Goal: Task Accomplishment & Management: Complete application form

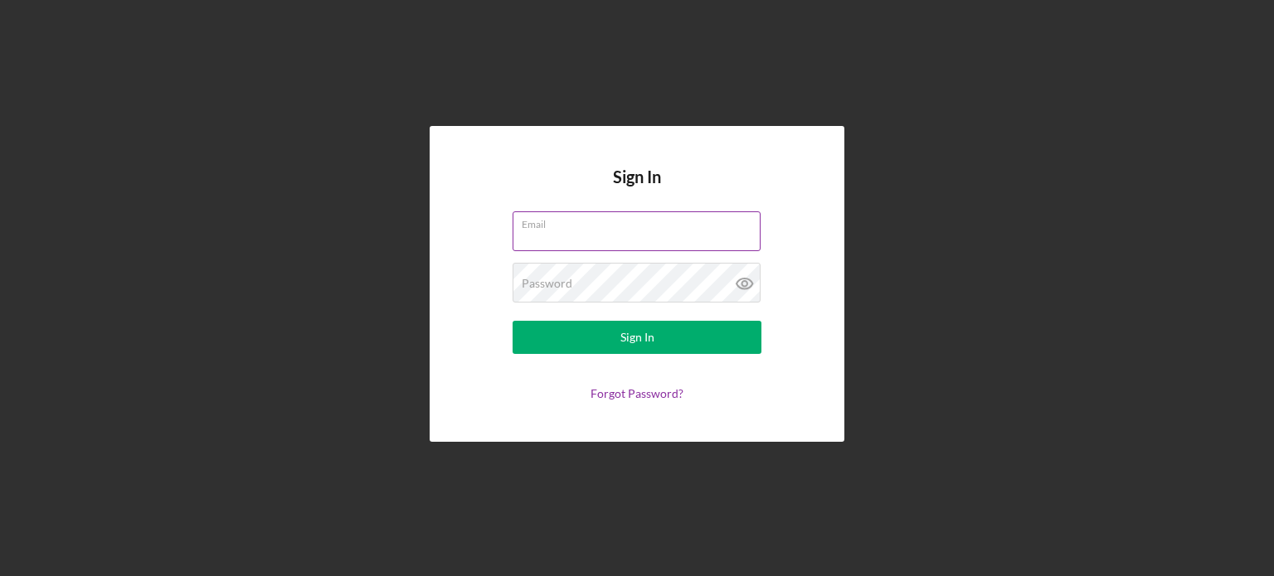
click at [567, 237] on input "Email" at bounding box center [637, 231] width 248 height 40
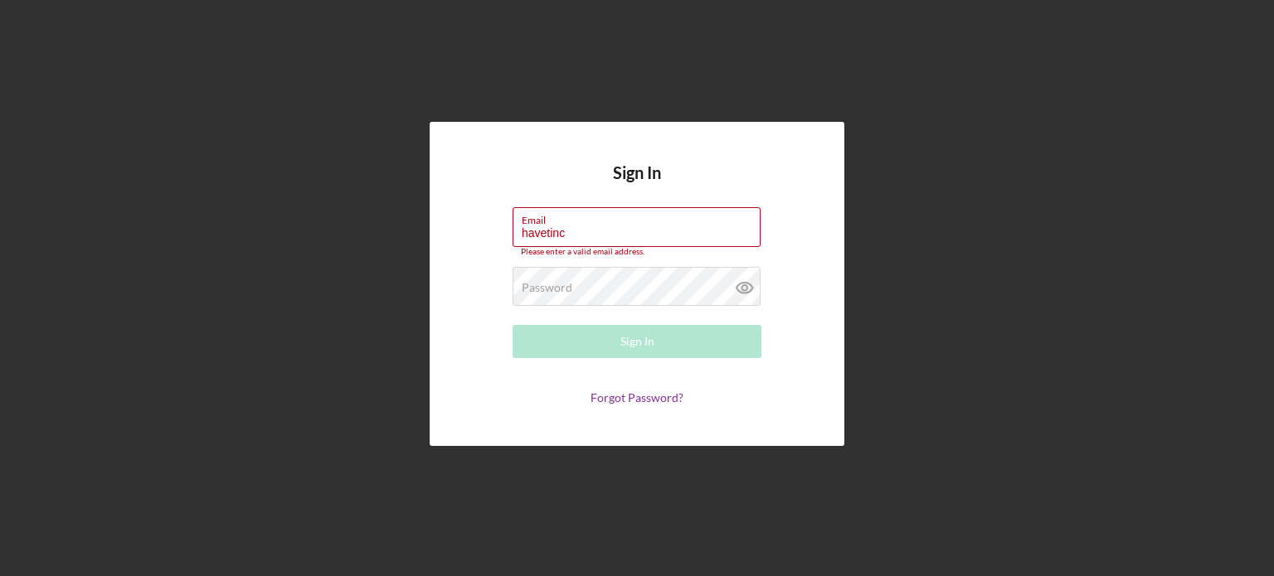
drag, startPoint x: 597, startPoint y: 231, endPoint x: 464, endPoint y: 224, distance: 132.9
click at [464, 224] on div "Sign In Email havetinc Please enter a valid email address. Password Required Si…" at bounding box center [637, 284] width 415 height 324
paste input "[EMAIL_ADDRESS][DOMAIN_NAME]"
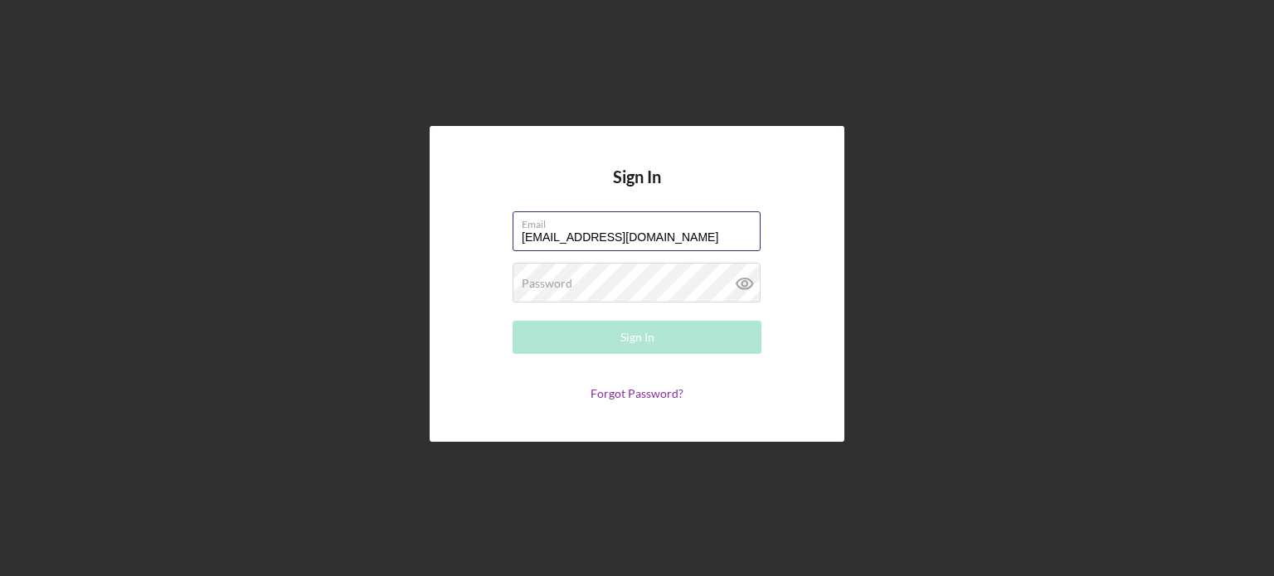
type input "[EMAIL_ADDRESS][DOMAIN_NAME]"
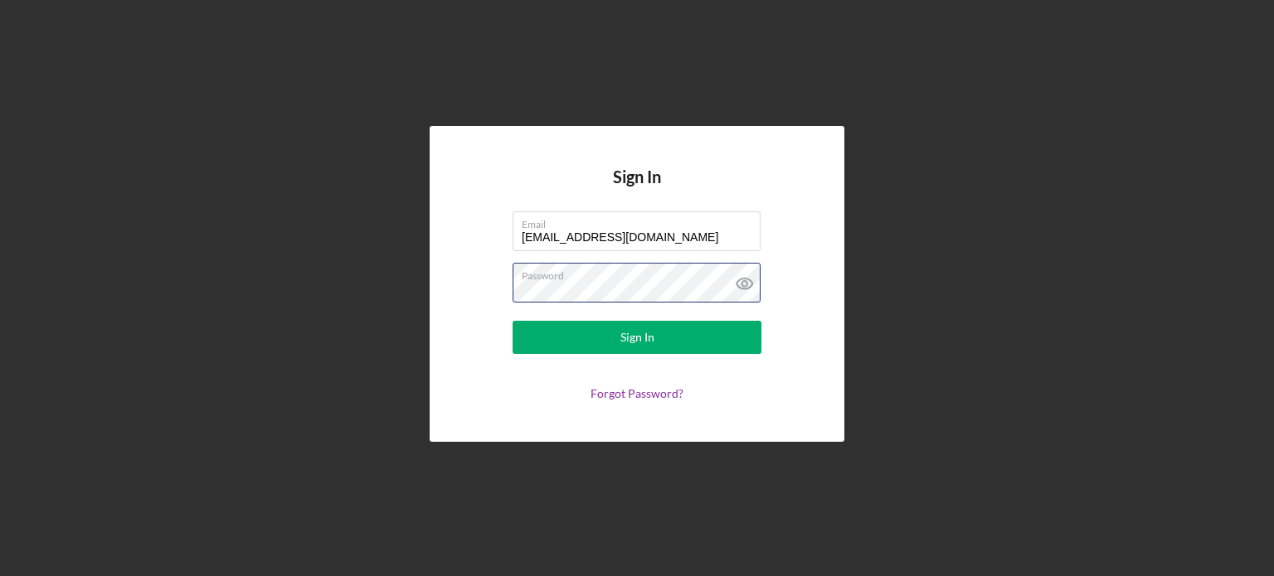
click at [513, 321] on button "Sign In" at bounding box center [637, 337] width 249 height 33
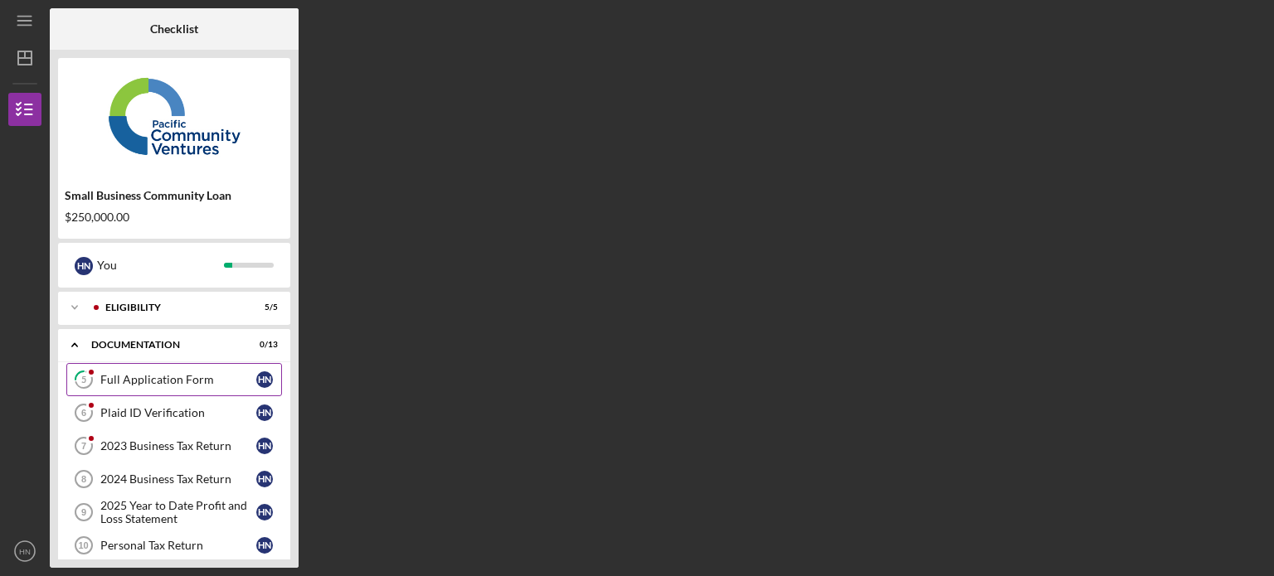
click at [199, 381] on div "Full Application Form" at bounding box center [178, 379] width 156 height 13
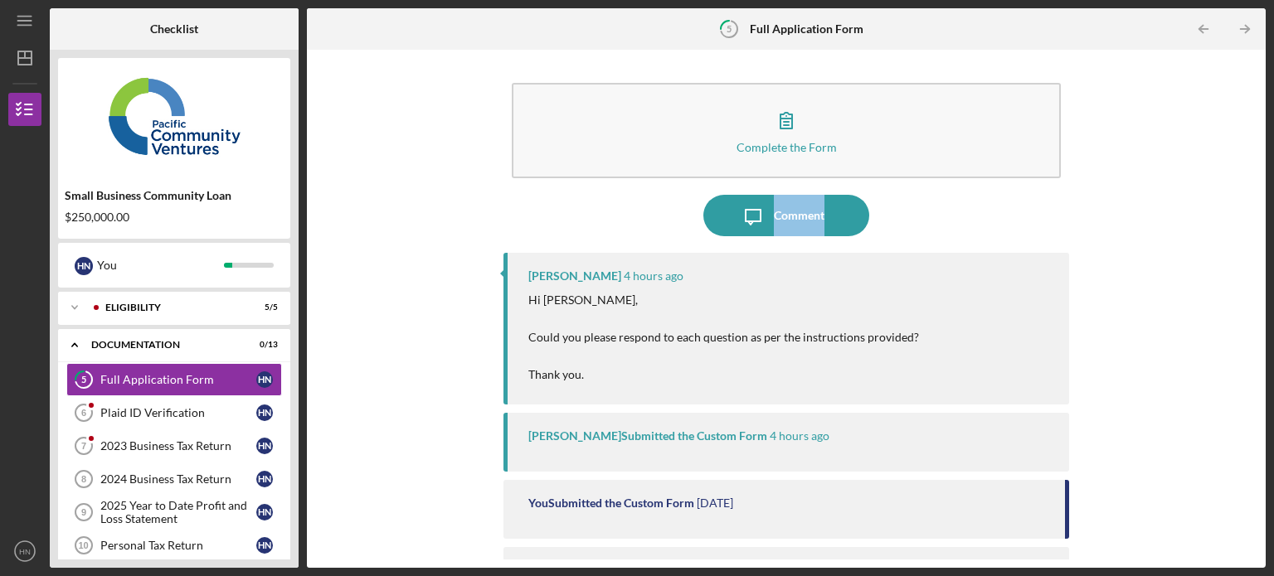
drag, startPoint x: 1261, startPoint y: 159, endPoint x: 1253, endPoint y: 241, distance: 82.4
click at [1253, 241] on div "Complete the Form Form Icon/Message Comment [PERSON_NAME] 4 hours ago Hi [PERSO…" at bounding box center [786, 309] width 959 height 518
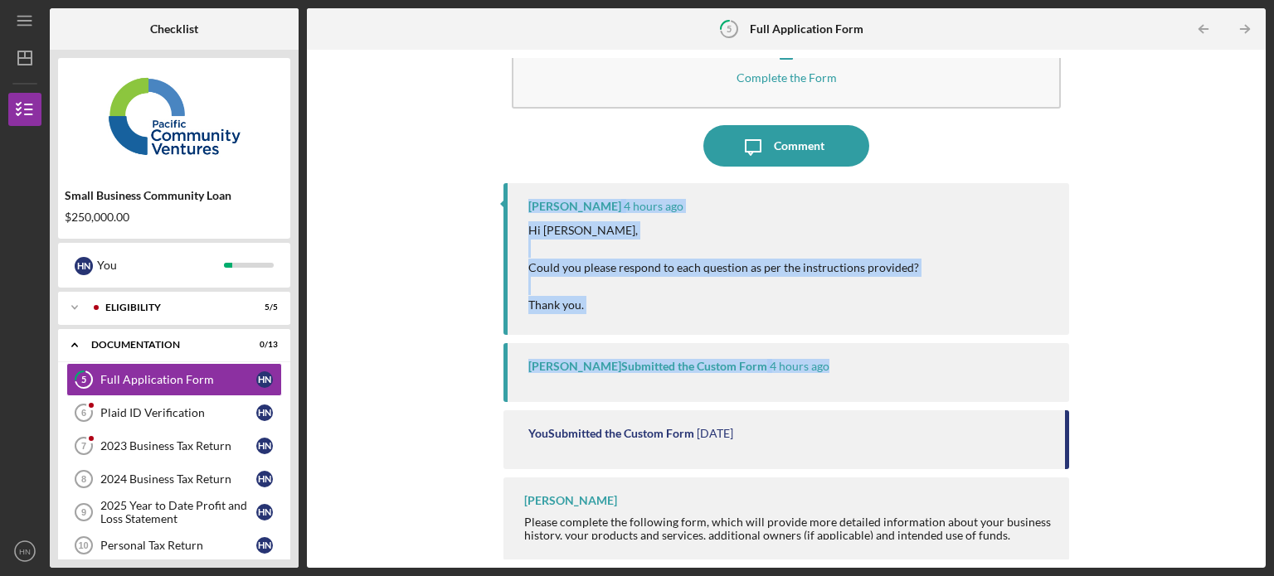
drag, startPoint x: 1251, startPoint y: 365, endPoint x: 1267, endPoint y: 151, distance: 214.6
click at [1267, 151] on div "Icon/Menu 5 Full Application Form Checklist Small Business Community Loan $250,…" at bounding box center [637, 288] width 1274 height 576
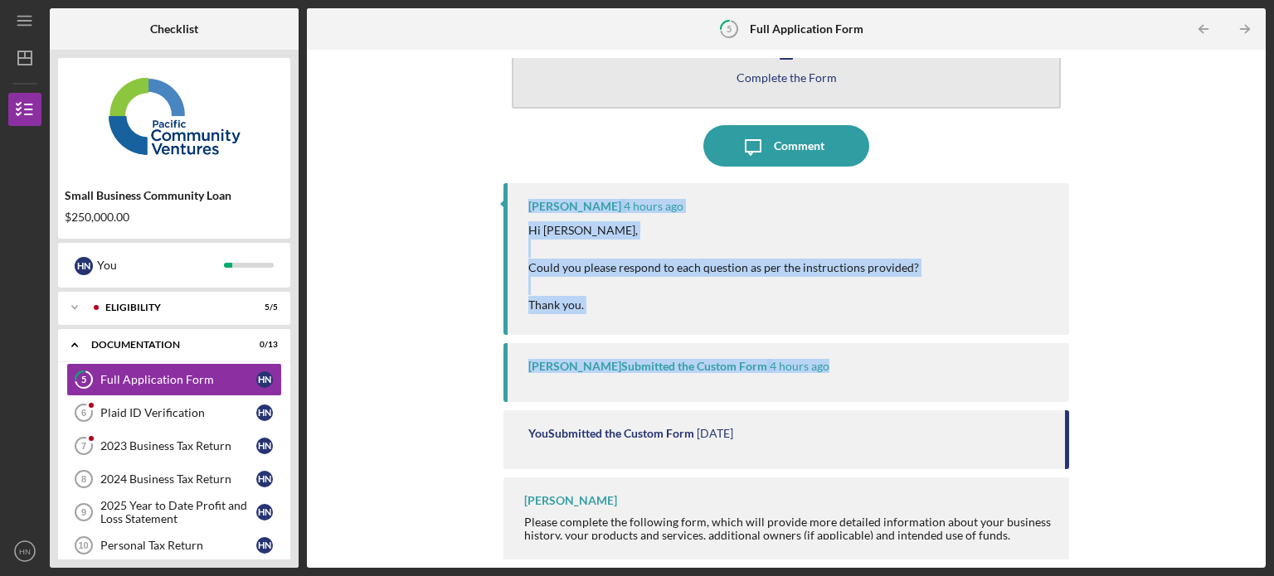
click at [787, 72] on div "Complete the Form" at bounding box center [786, 77] width 100 height 12
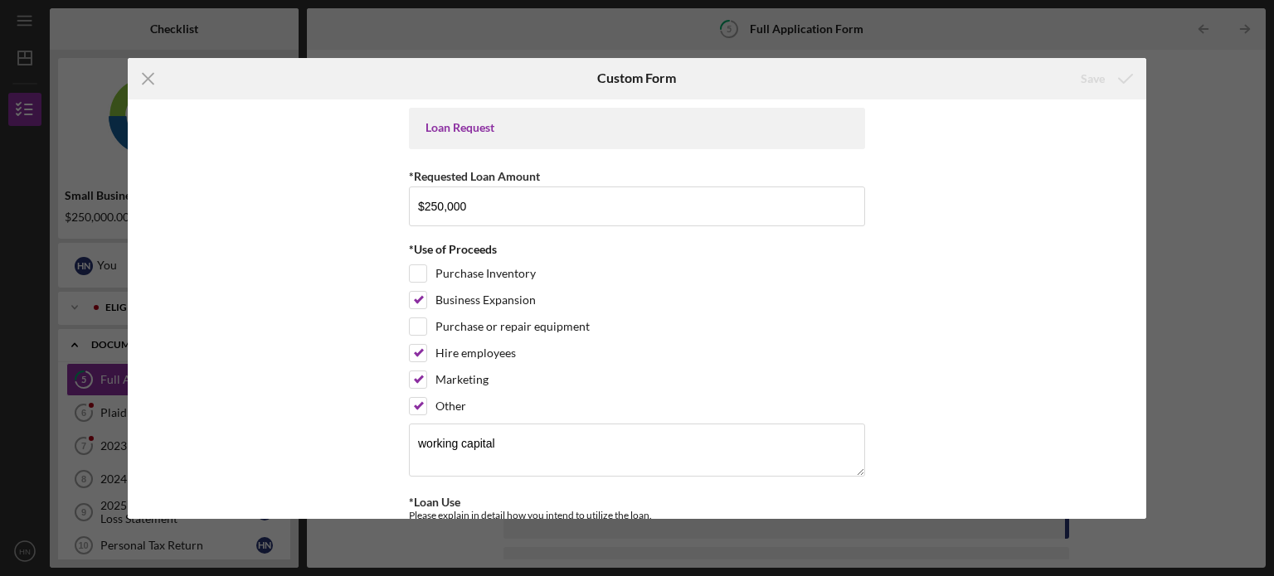
click at [1140, 347] on div "Loan Request *Requested Loan Amount $250,000 *Use of Proceeds Purchase Inventor…" at bounding box center [637, 310] width 1019 height 420
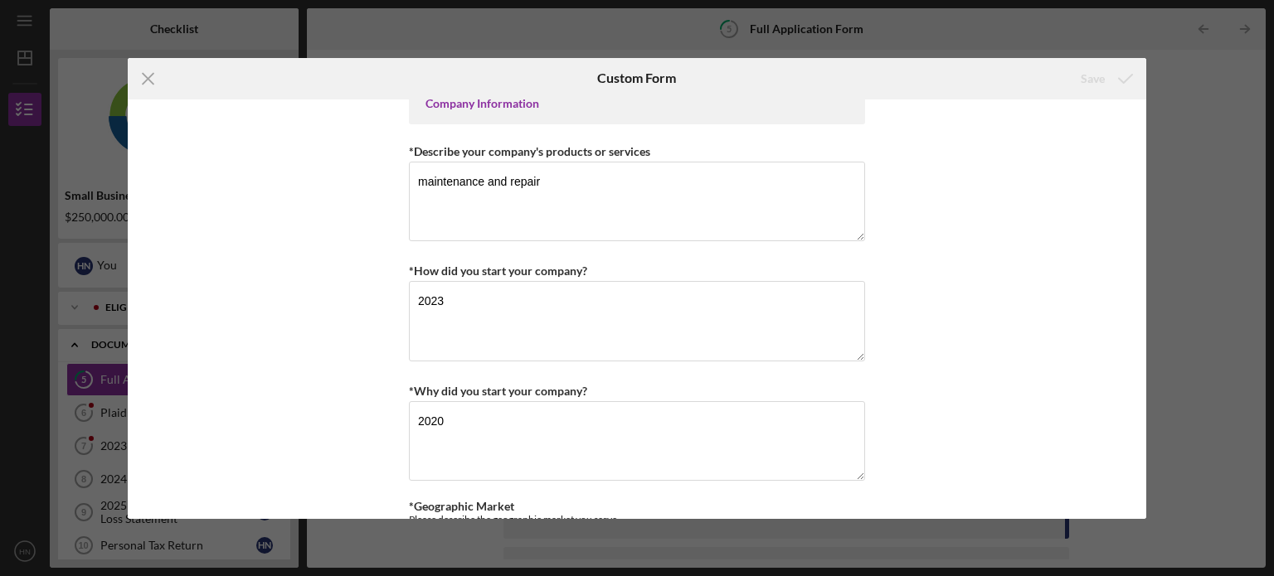
scroll to position [717, 0]
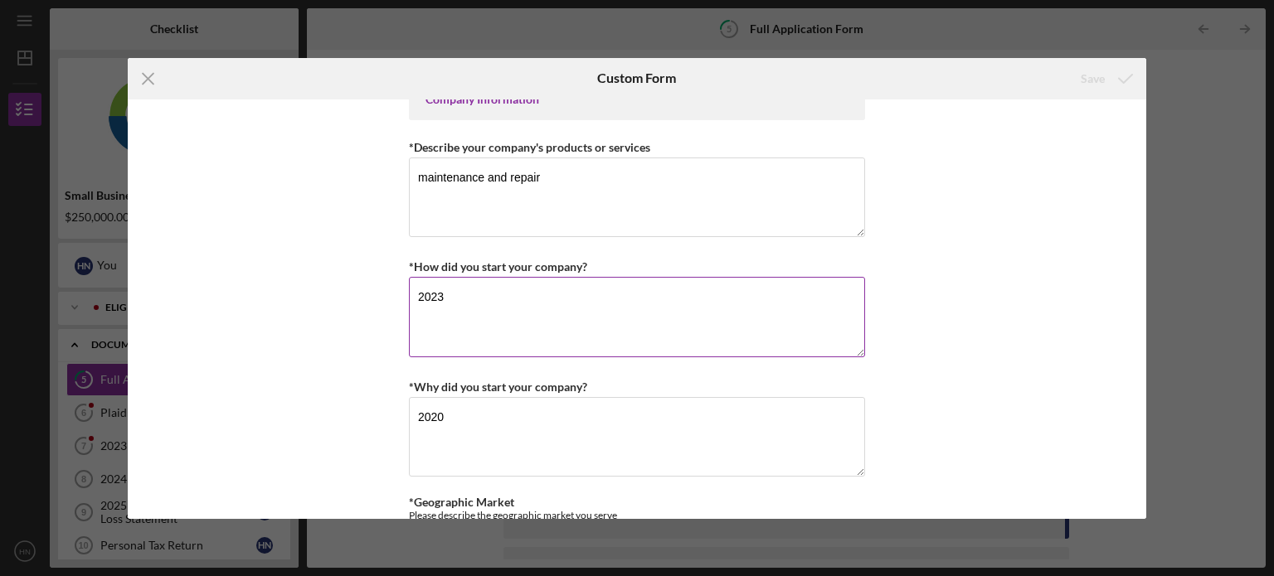
click at [569, 307] on textarea "2023" at bounding box center [637, 317] width 456 height 80
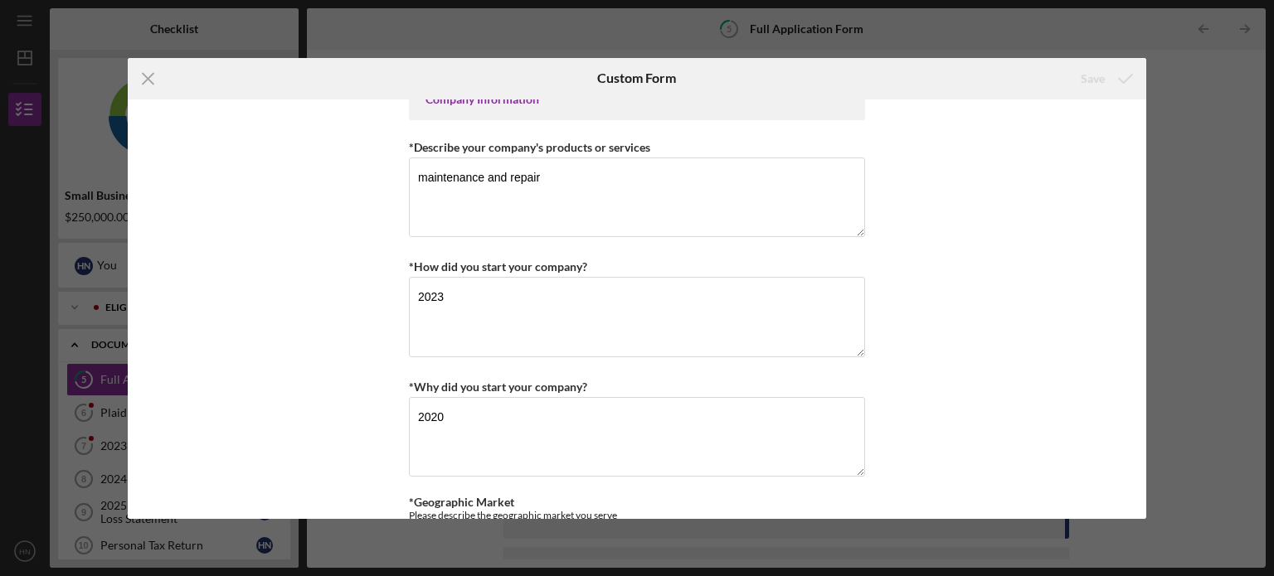
click at [1207, 205] on div "Icon/Menu Close Custom Form Save Loan Request *Requested Loan Amount $250,000 *…" at bounding box center [637, 288] width 1274 height 576
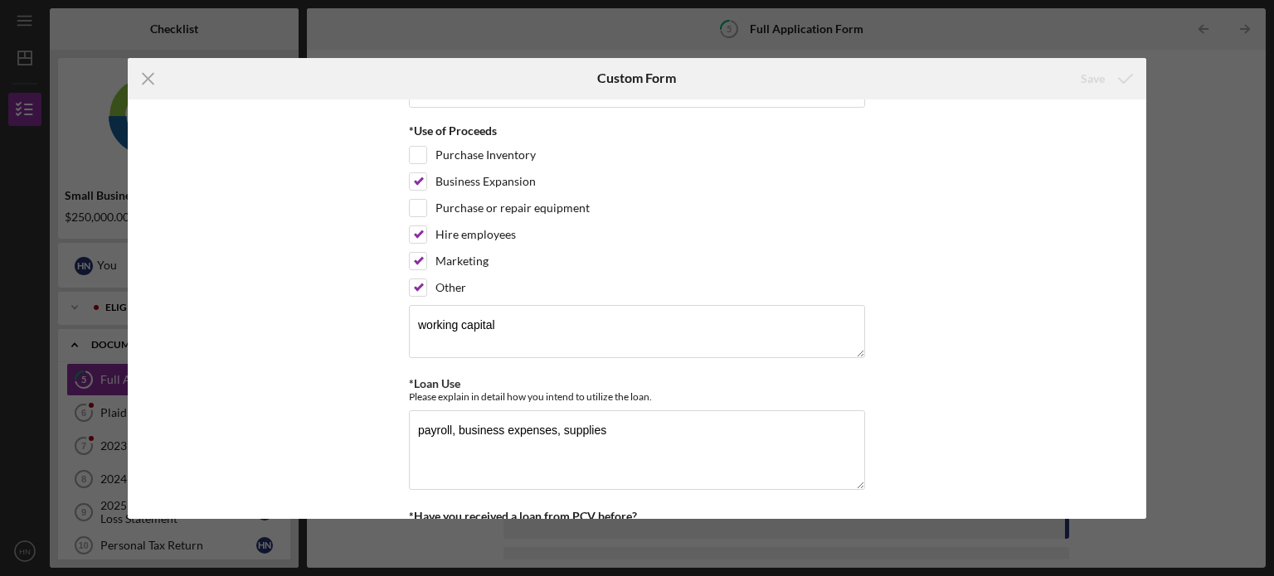
scroll to position [0, 0]
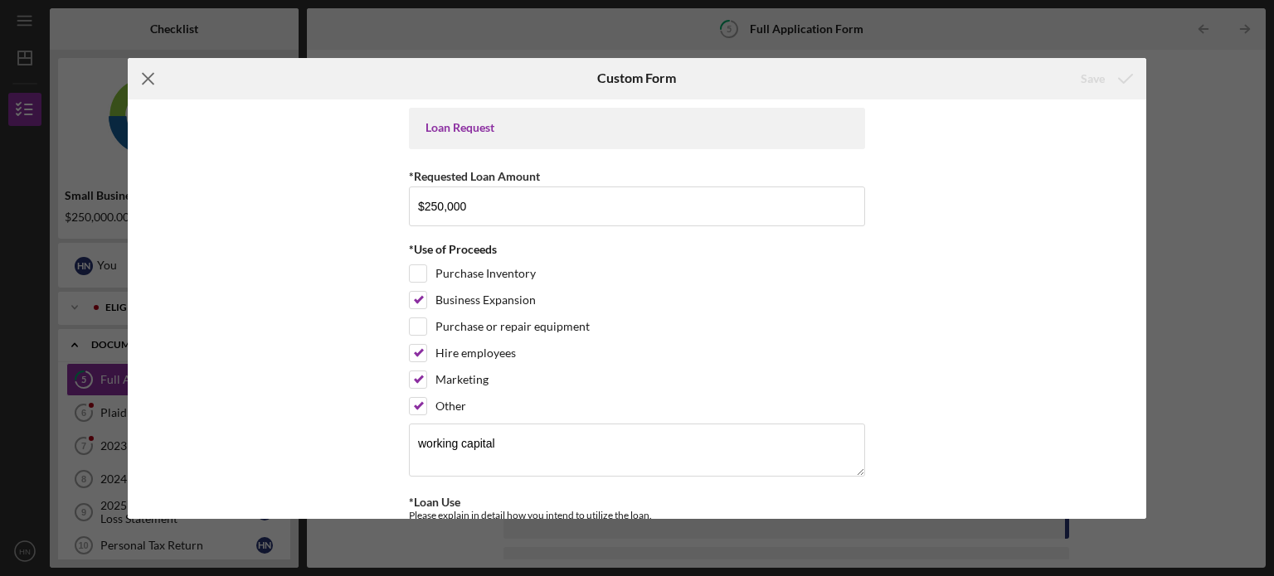
click at [148, 75] on icon "Icon/Menu Close" at bounding box center [148, 78] width 41 height 41
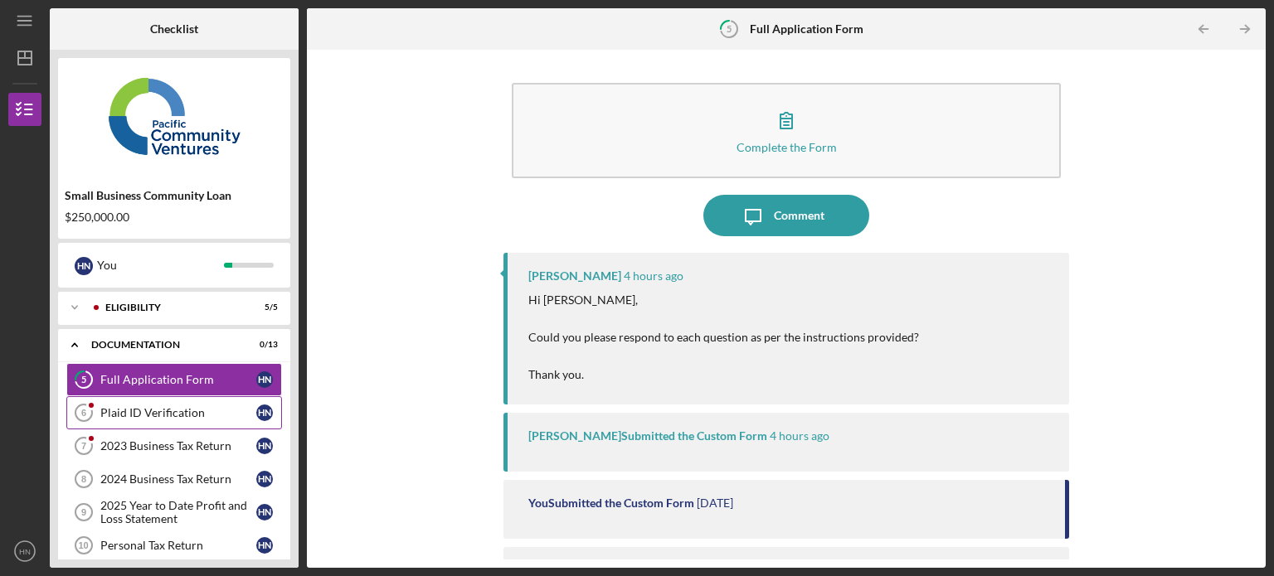
click at [159, 416] on div "Plaid ID Verification" at bounding box center [178, 412] width 156 height 13
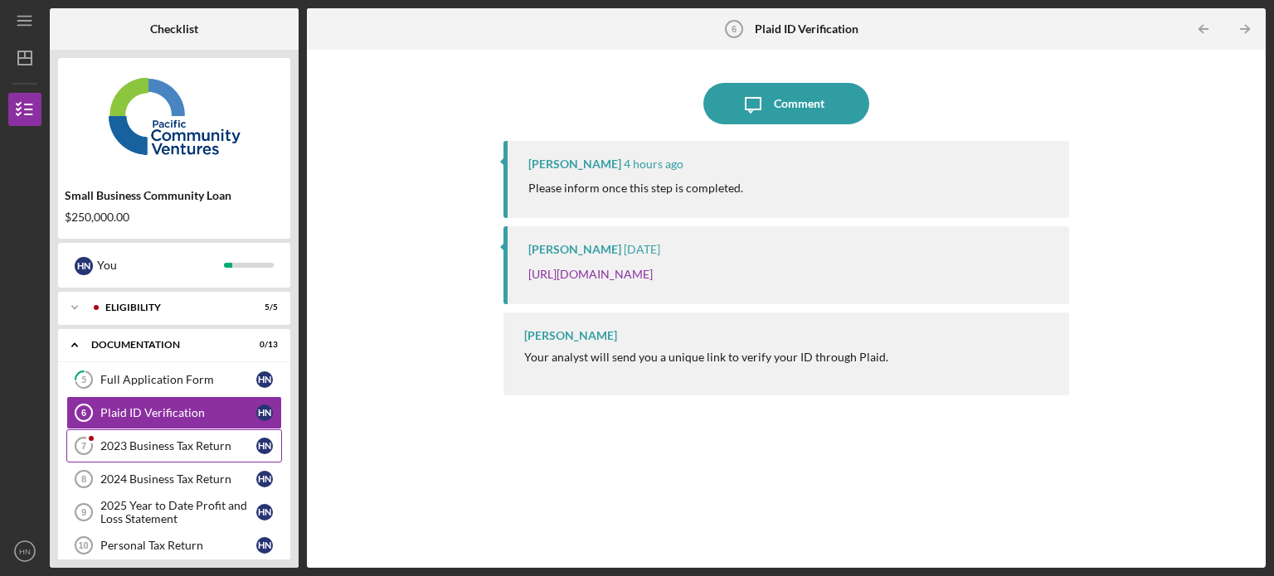
click at [143, 441] on div "2023 Business Tax Return" at bounding box center [178, 446] width 156 height 13
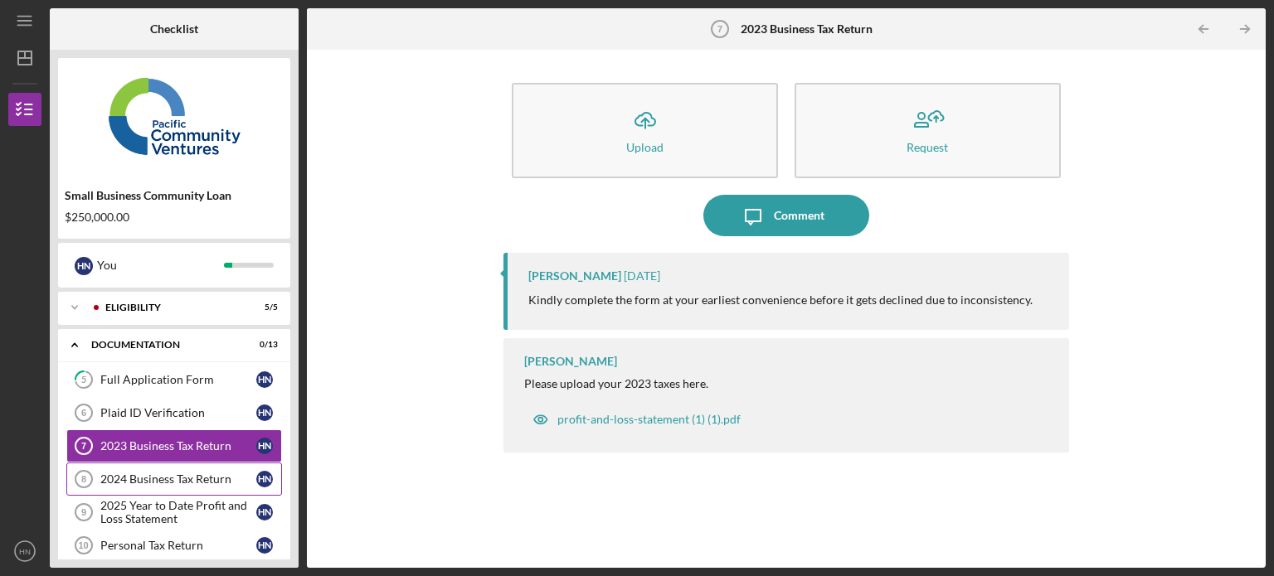
click at [169, 473] on div "2024 Business Tax Return" at bounding box center [178, 479] width 156 height 13
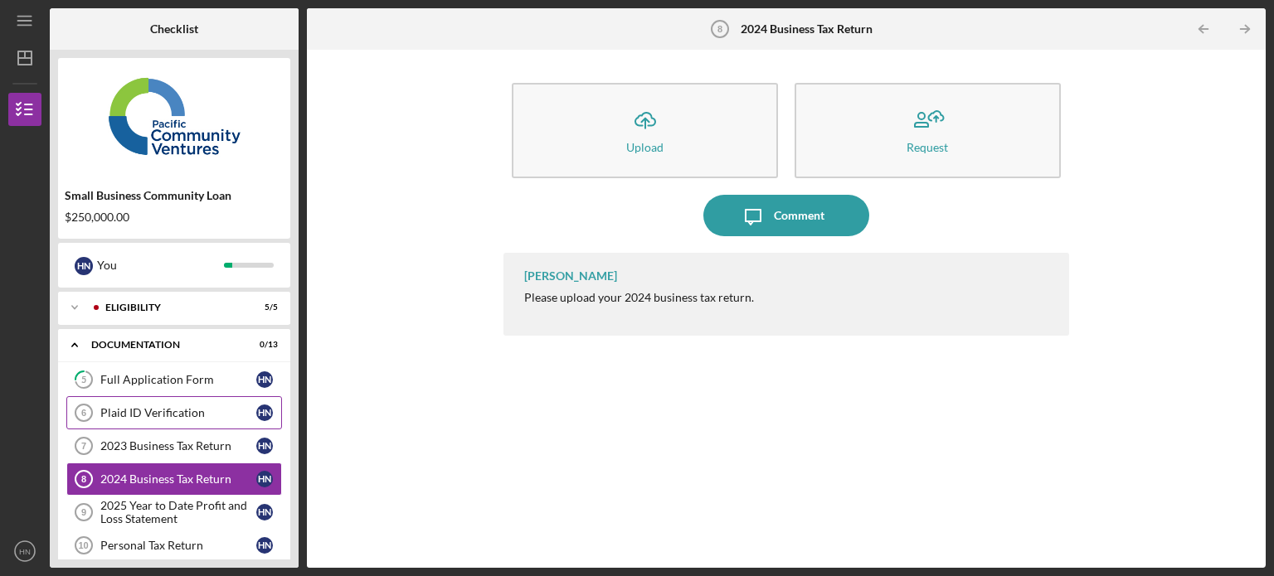
click at [196, 415] on div "Plaid ID Verification" at bounding box center [178, 412] width 156 height 13
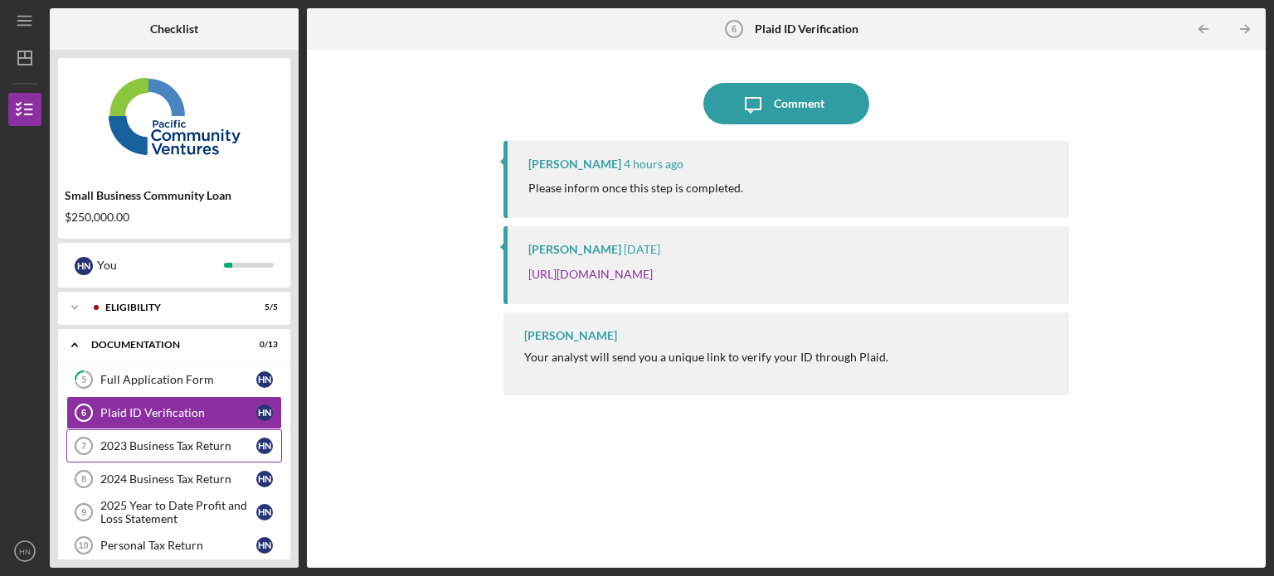
click at [200, 450] on div "2023 Business Tax Return" at bounding box center [178, 446] width 156 height 13
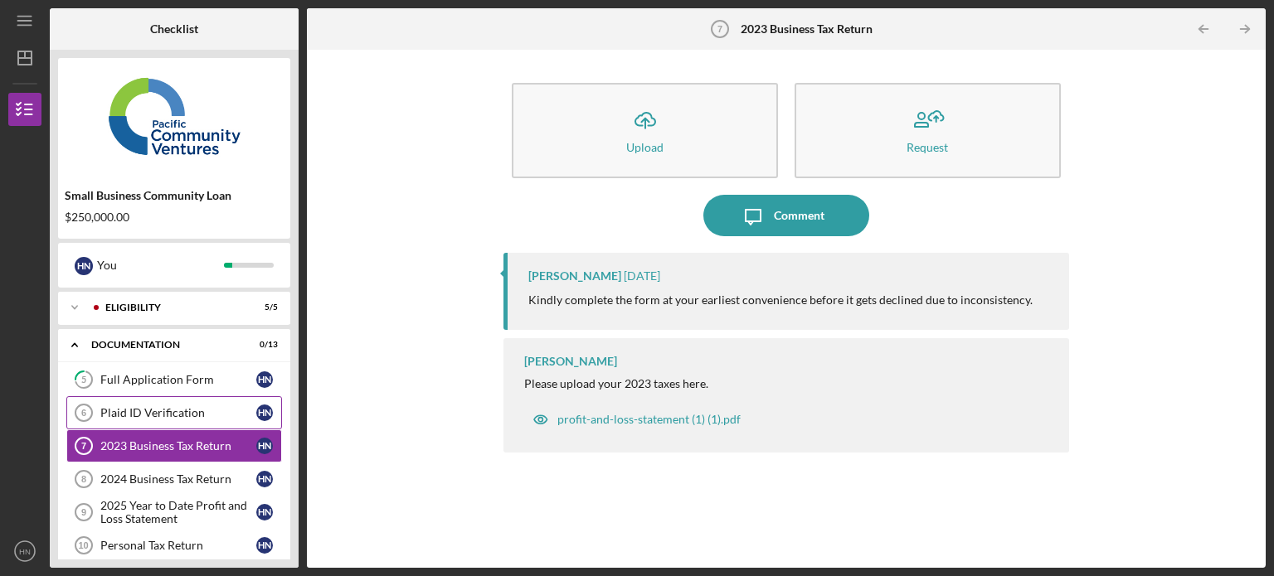
click at [183, 410] on div "Plaid ID Verification" at bounding box center [178, 412] width 156 height 13
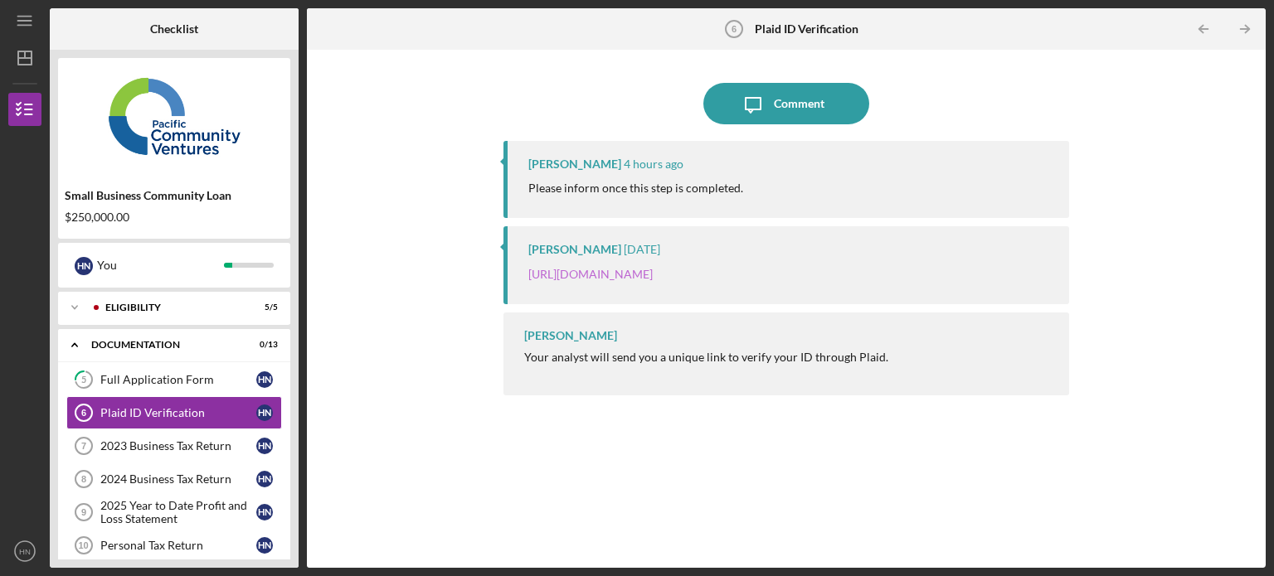
click at [653, 278] on link "[URL][DOMAIN_NAME]" at bounding box center [590, 274] width 124 height 14
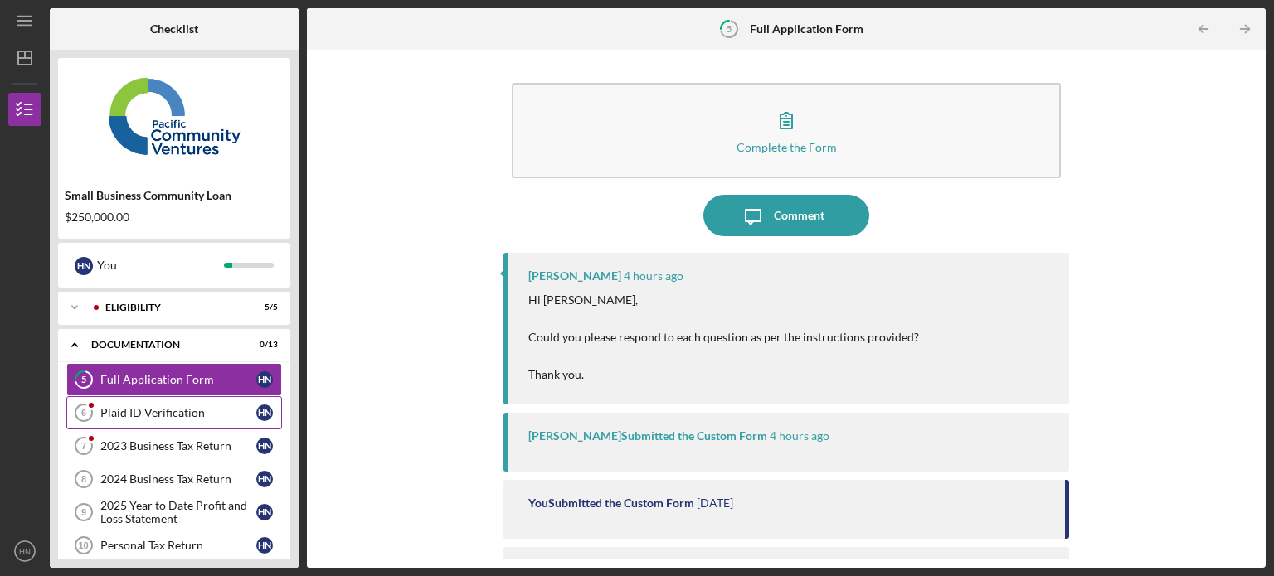
click at [168, 413] on div "Plaid ID Verification" at bounding box center [178, 412] width 156 height 13
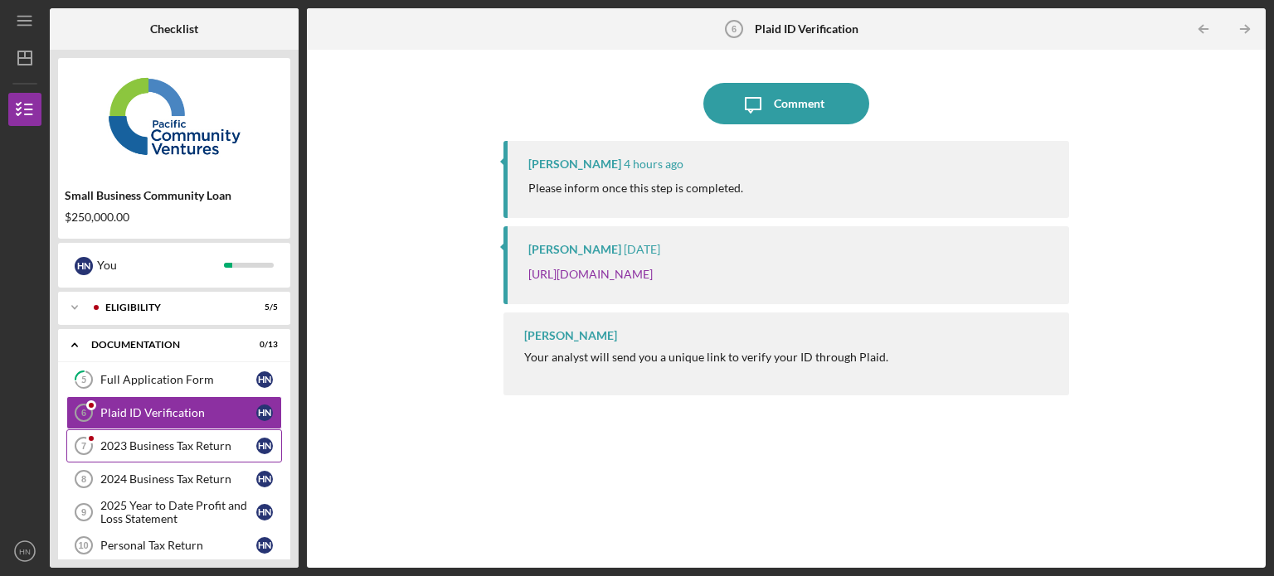
click at [169, 442] on div "2023 Business Tax Return" at bounding box center [178, 446] width 156 height 13
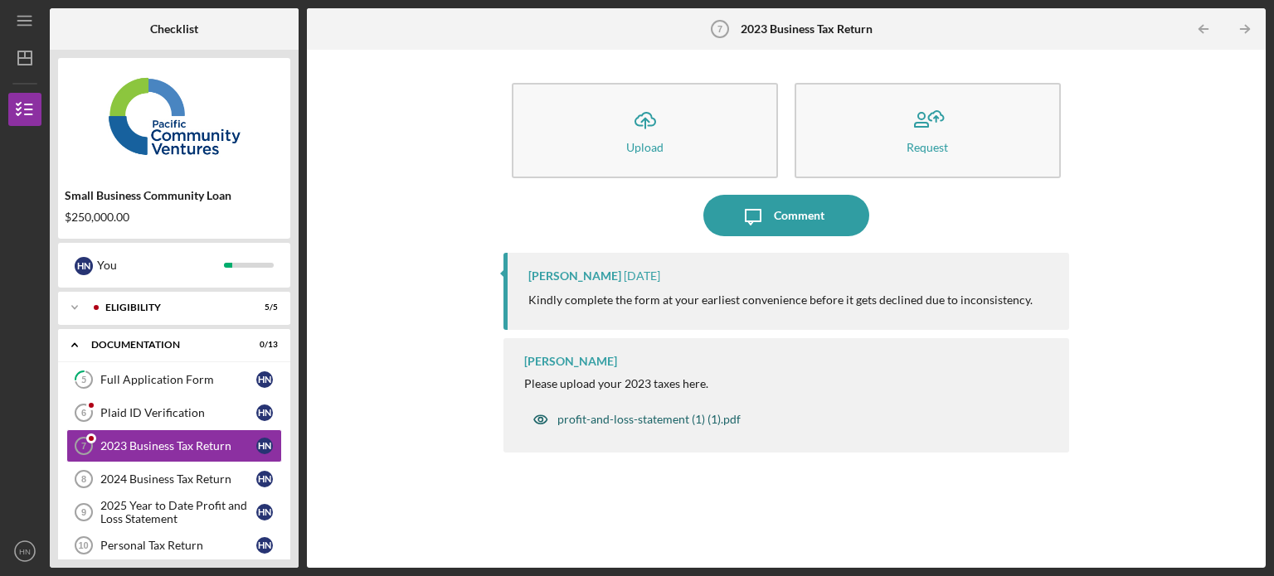
click at [584, 418] on div "profit-and-loss-statement (1) (1).pdf" at bounding box center [648, 419] width 183 height 13
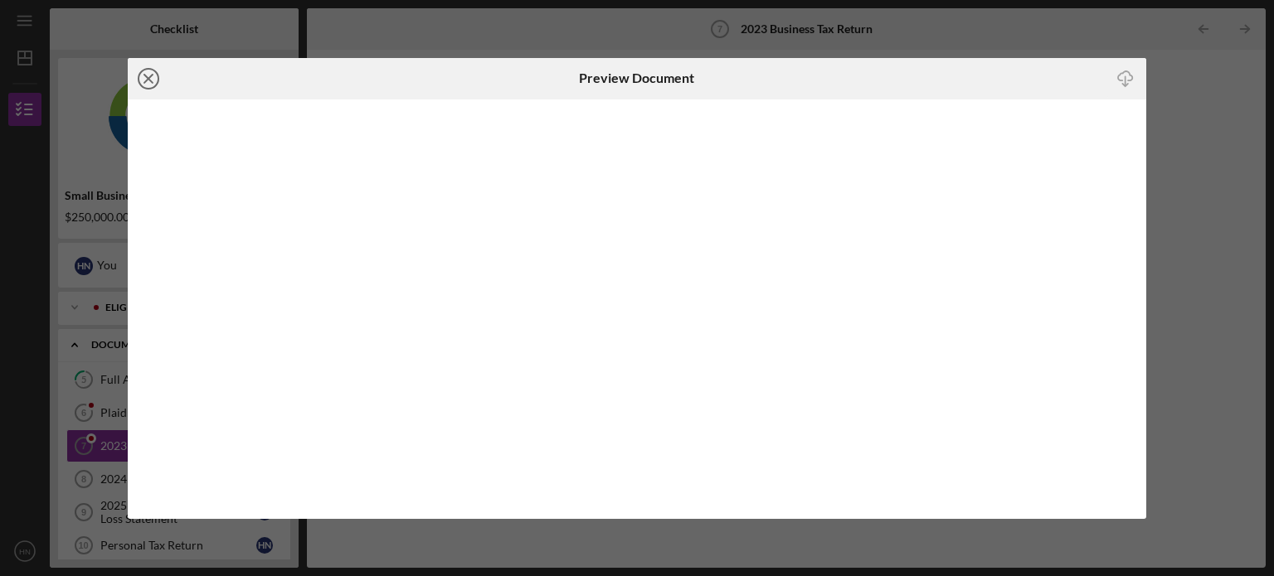
click at [151, 79] on icon "Icon/Close" at bounding box center [148, 78] width 41 height 41
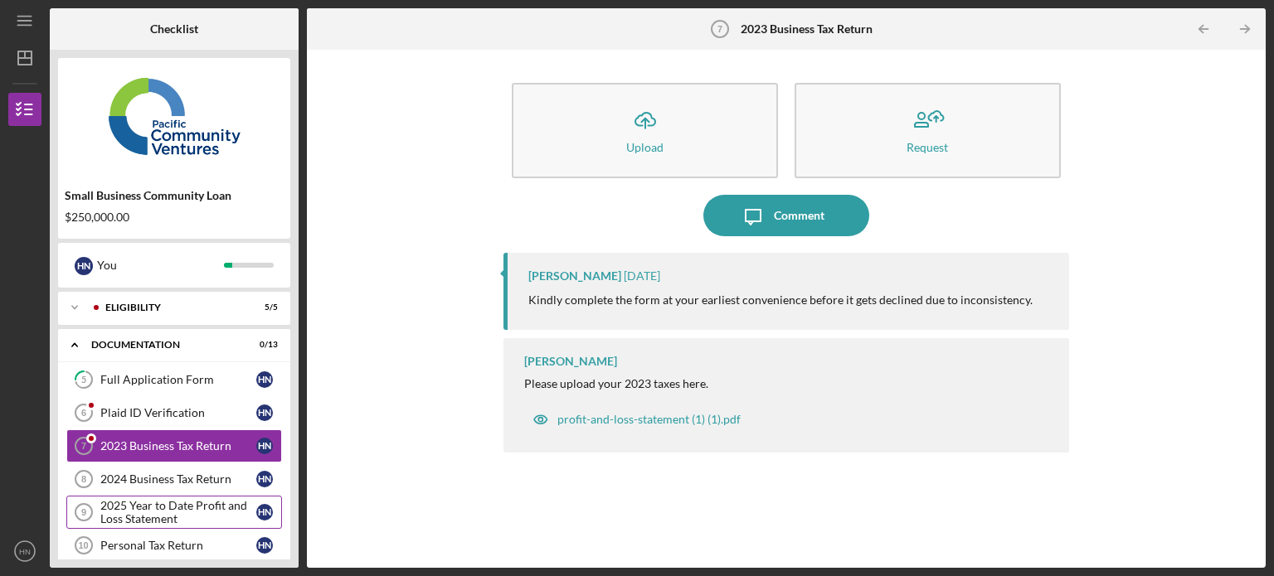
click at [159, 509] on div "2025 Year to Date Profit and Loss Statement" at bounding box center [178, 512] width 156 height 27
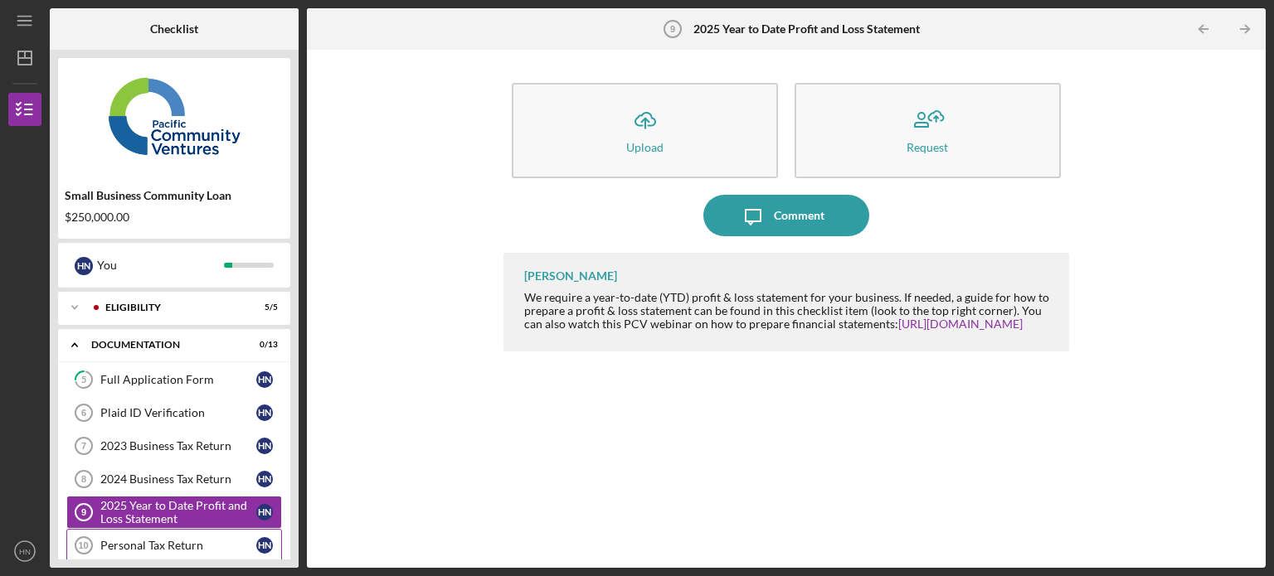
click at [177, 546] on div "Personal Tax Return" at bounding box center [178, 545] width 156 height 13
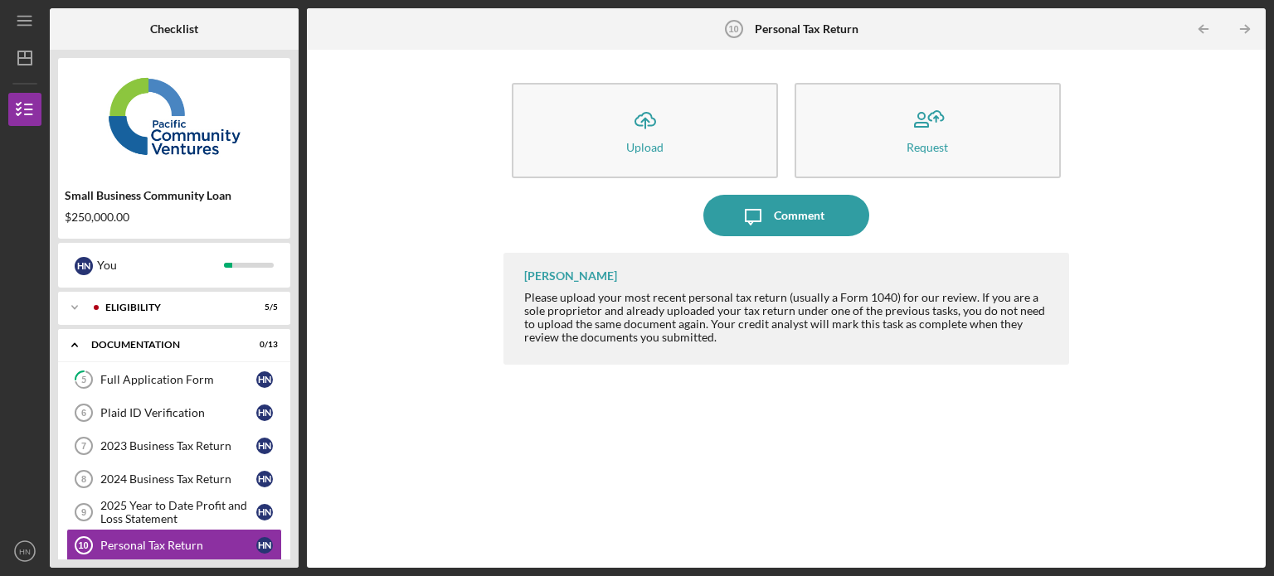
click at [338, 435] on div "Icon/Upload Upload Request Icon/Message Comment Yash Abichandani Please upload …" at bounding box center [786, 309] width 942 height 502
click at [192, 377] on div "Full Application Form" at bounding box center [178, 379] width 156 height 13
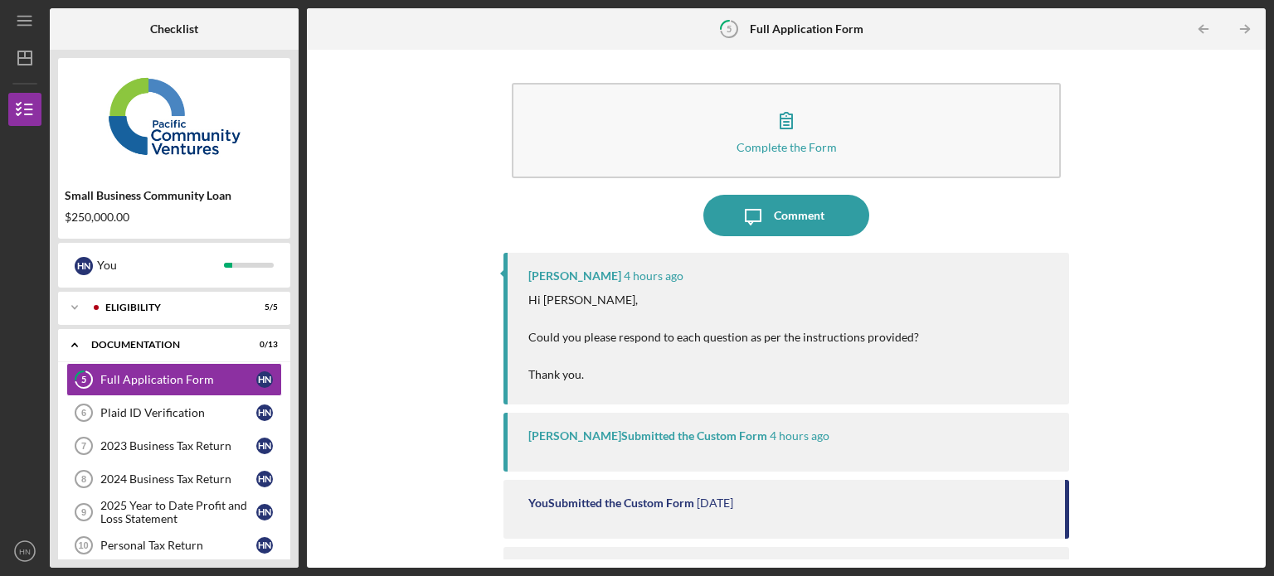
scroll to position [70, 0]
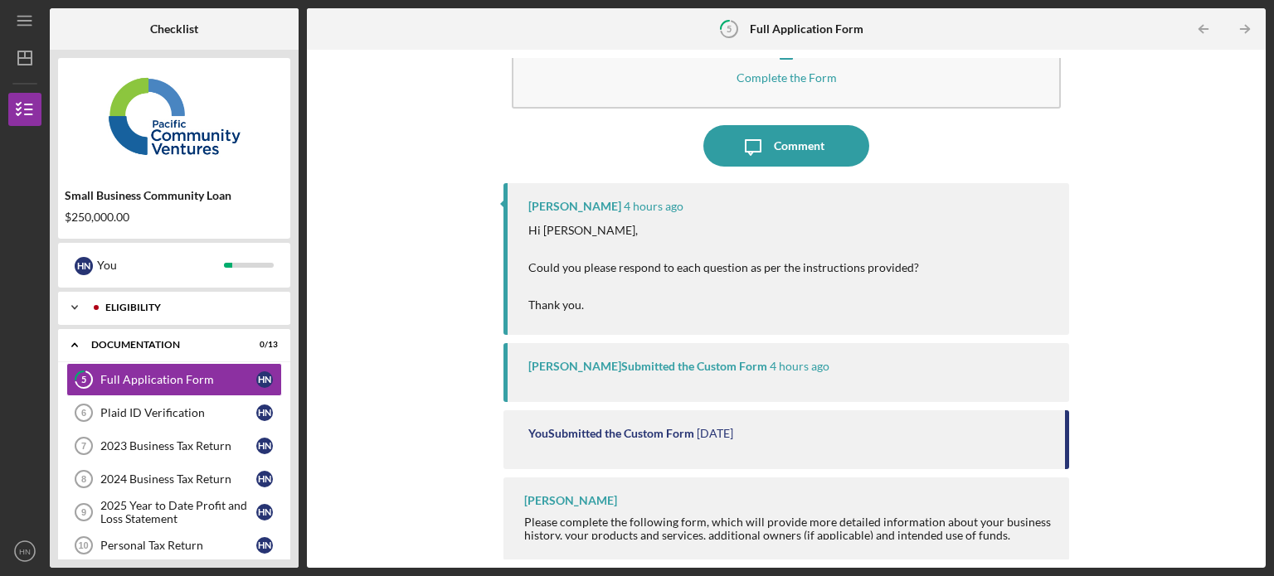
click at [183, 313] on div "Icon/Expander Eligibility 5 / 5" at bounding box center [174, 307] width 232 height 33
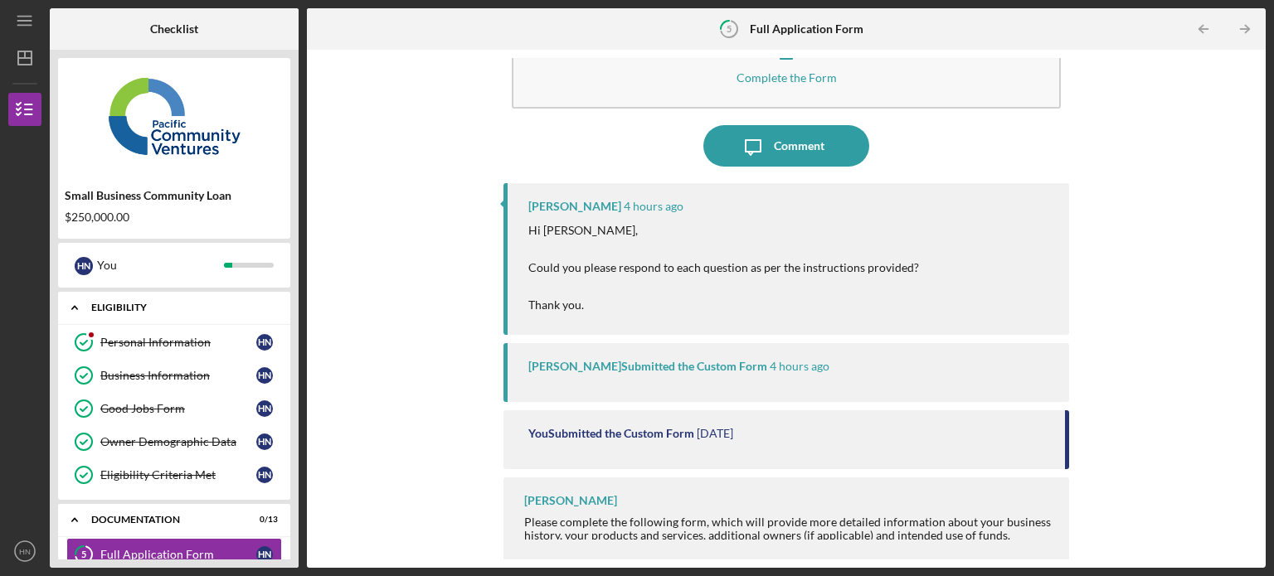
click at [183, 313] on div "Icon/Expander Eligibility 5 / 5" at bounding box center [174, 308] width 232 height 34
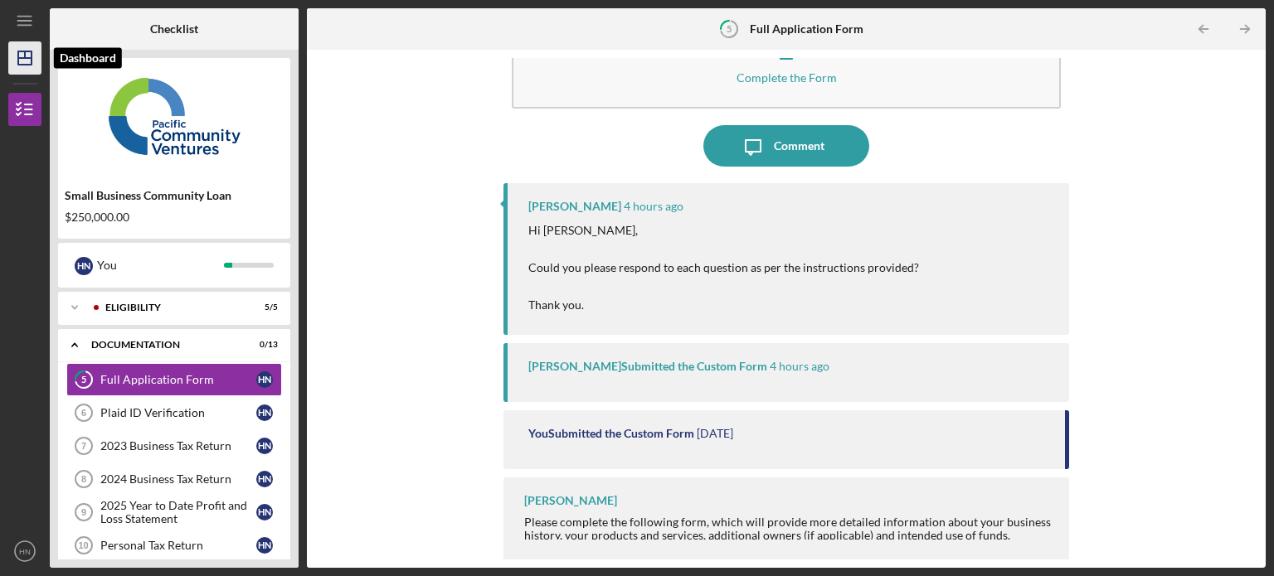
click at [30, 63] on icon "Icon/Dashboard" at bounding box center [24, 57] width 41 height 41
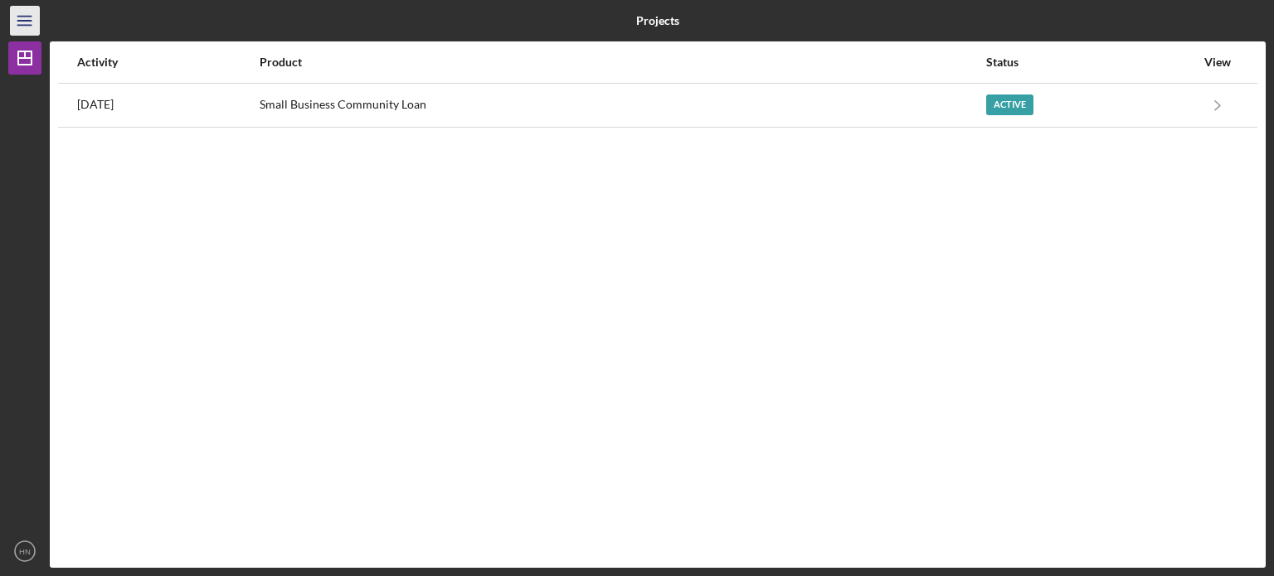
click at [23, 21] on line "button" at bounding box center [23, 21] width 13 height 0
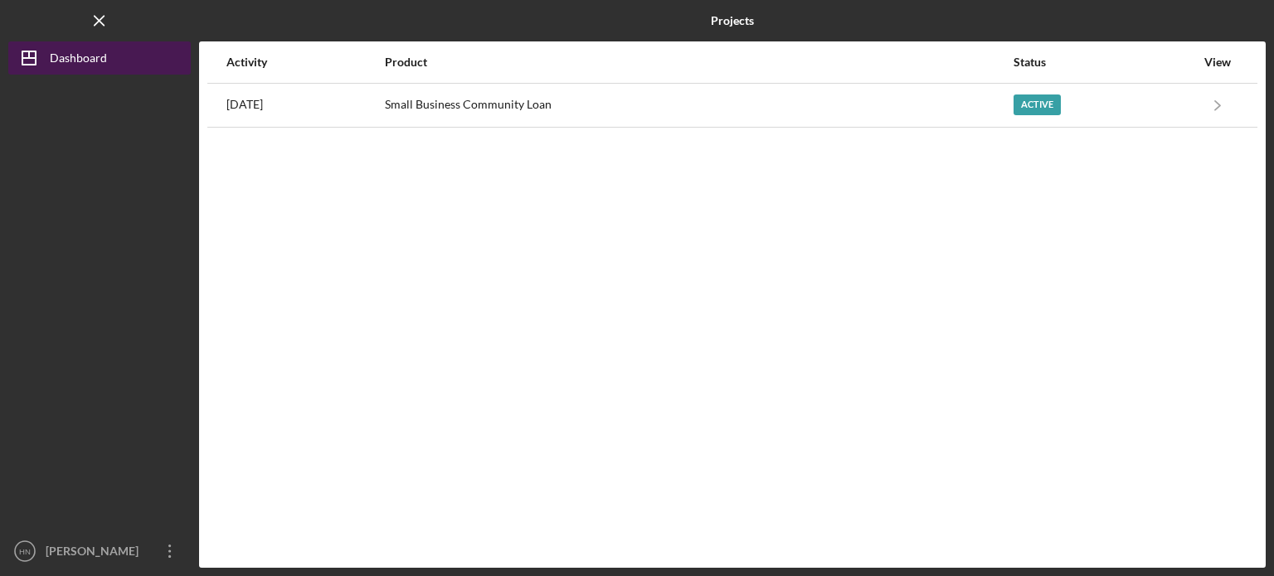
click at [42, 53] on icon "Icon/Dashboard" at bounding box center [28, 57] width 41 height 41
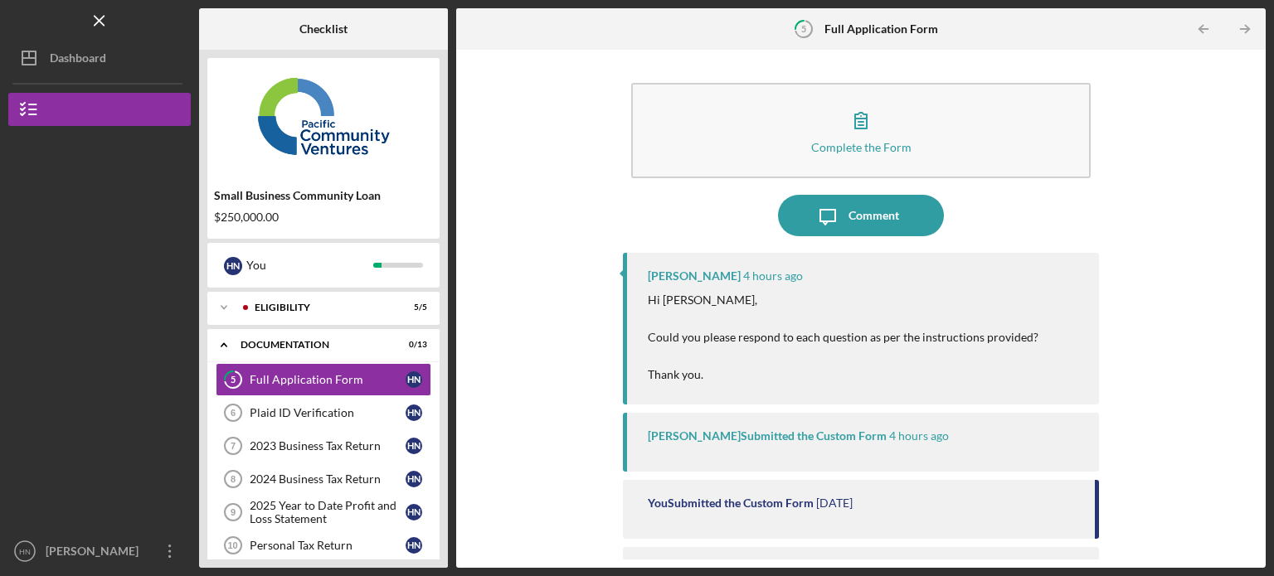
click at [443, 424] on div "Small Business Community Loan $250,000.00 H N You Icon/Expander Eligibility 5 /…" at bounding box center [323, 309] width 249 height 518
click at [454, 411] on div "Checklist Small Business Community Loan $250,000.00 H N You Icon/Expander Eligi…" at bounding box center [732, 288] width 1067 height 560
drag, startPoint x: 1266, startPoint y: 275, endPoint x: 1254, endPoint y: 271, distance: 12.9
click at [1254, 271] on div "Icon/Menu 5 Full Application Form Checklist Small Business Community Loan $250,…" at bounding box center [637, 288] width 1274 height 576
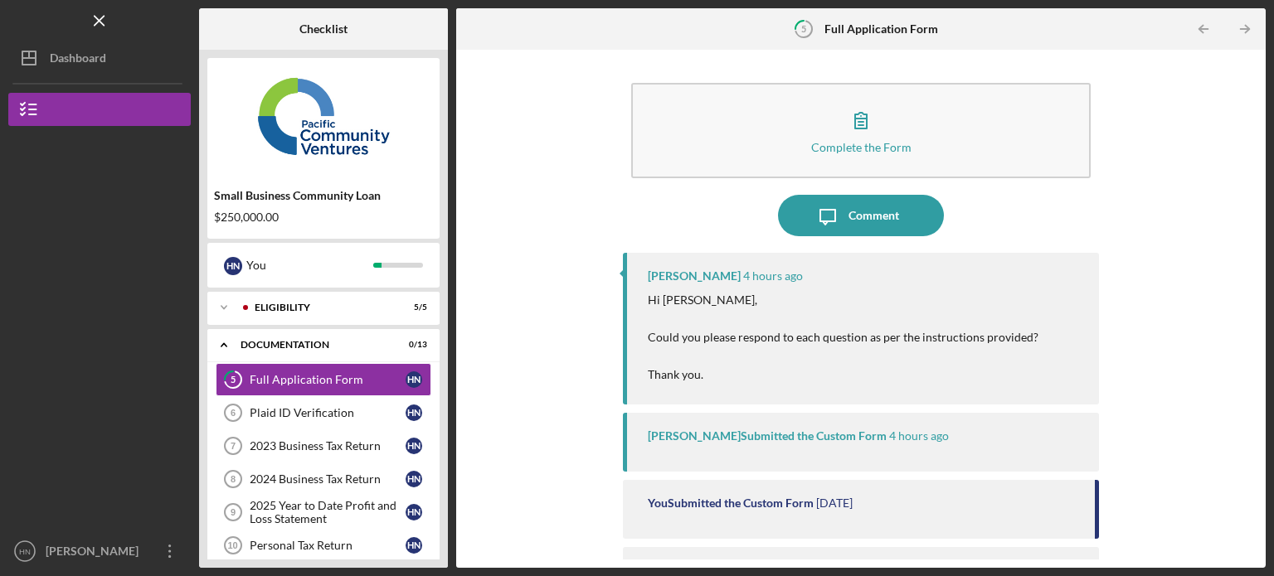
scroll to position [70, 0]
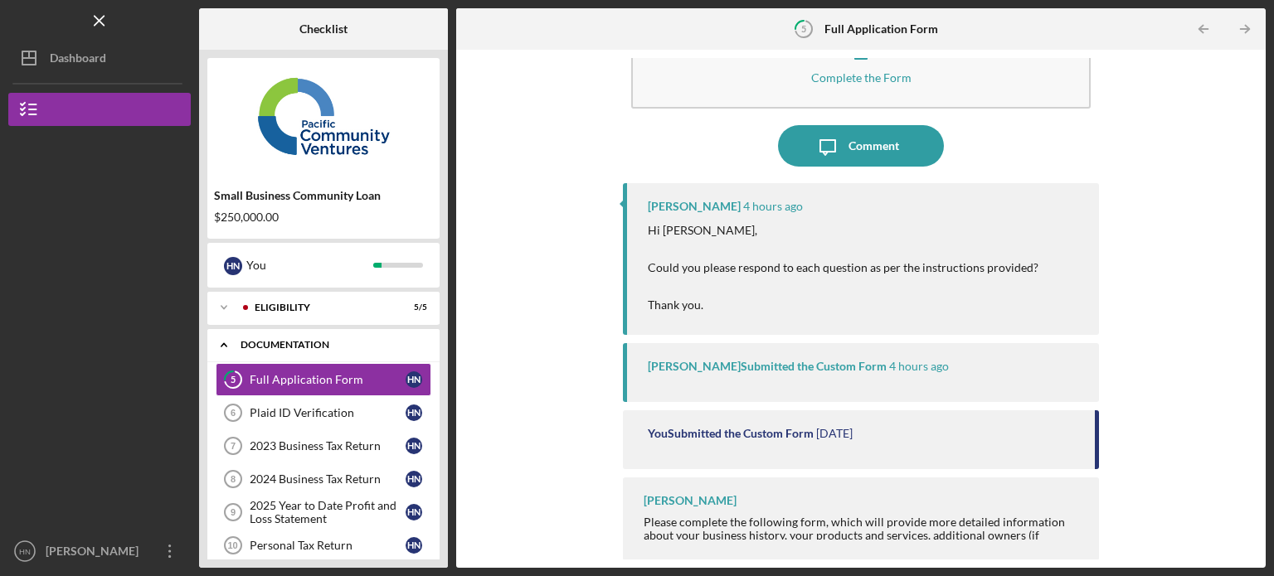
click at [229, 343] on icon "Icon/Expander" at bounding box center [223, 344] width 33 height 33
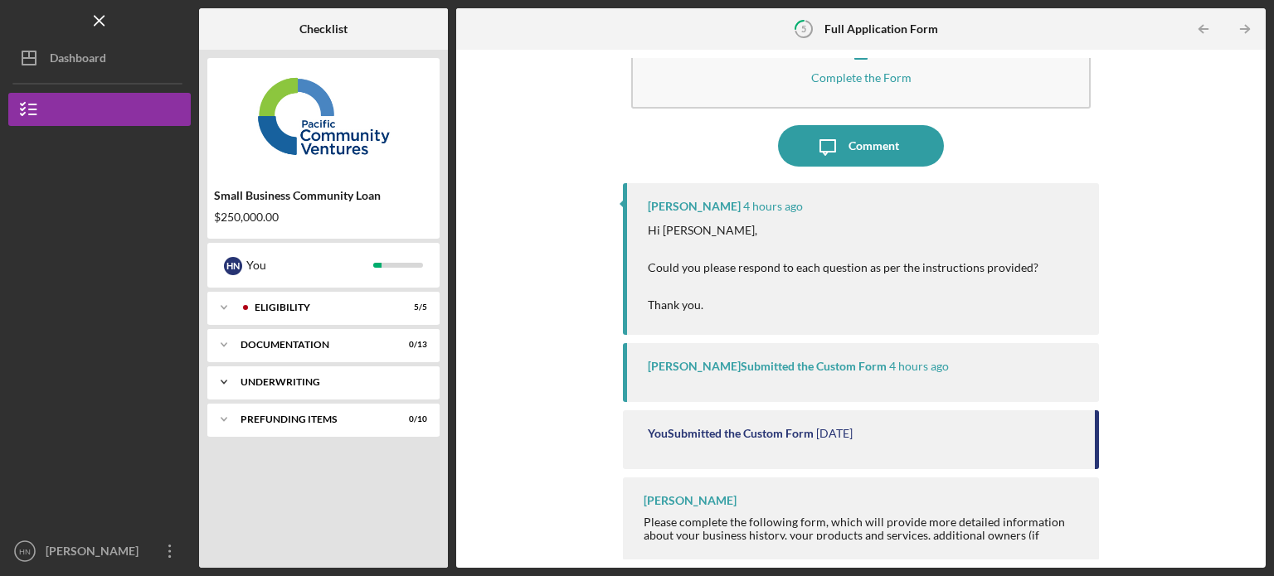
click at [279, 386] on div "Underwriting" at bounding box center [330, 382] width 178 height 10
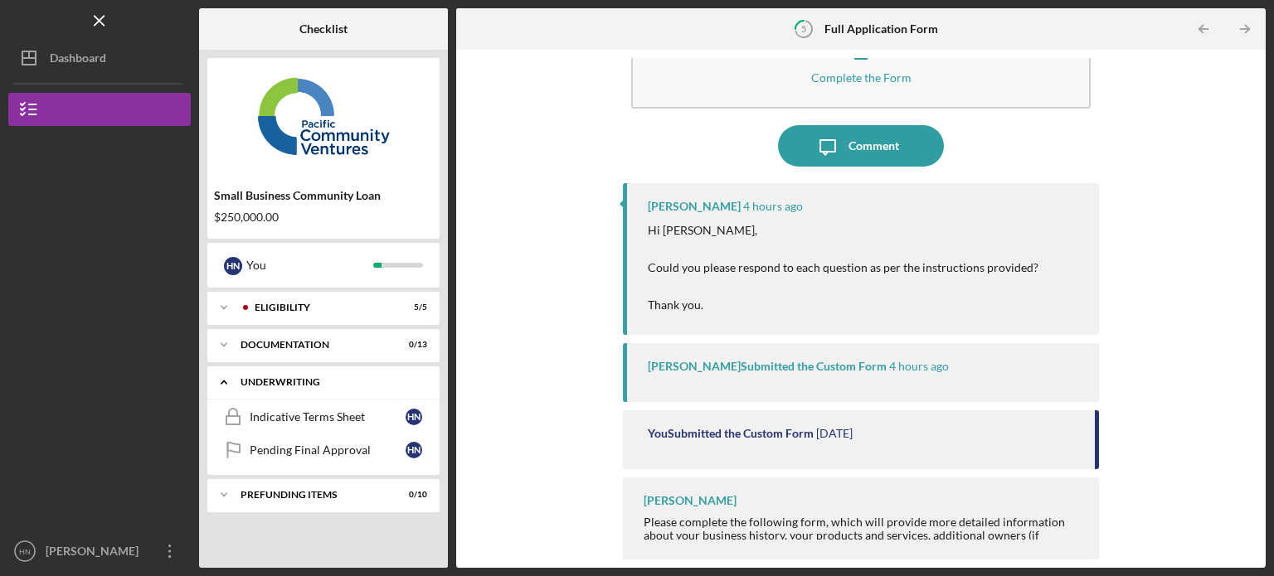
click at [226, 380] on icon "Icon/Expander" at bounding box center [223, 382] width 33 height 33
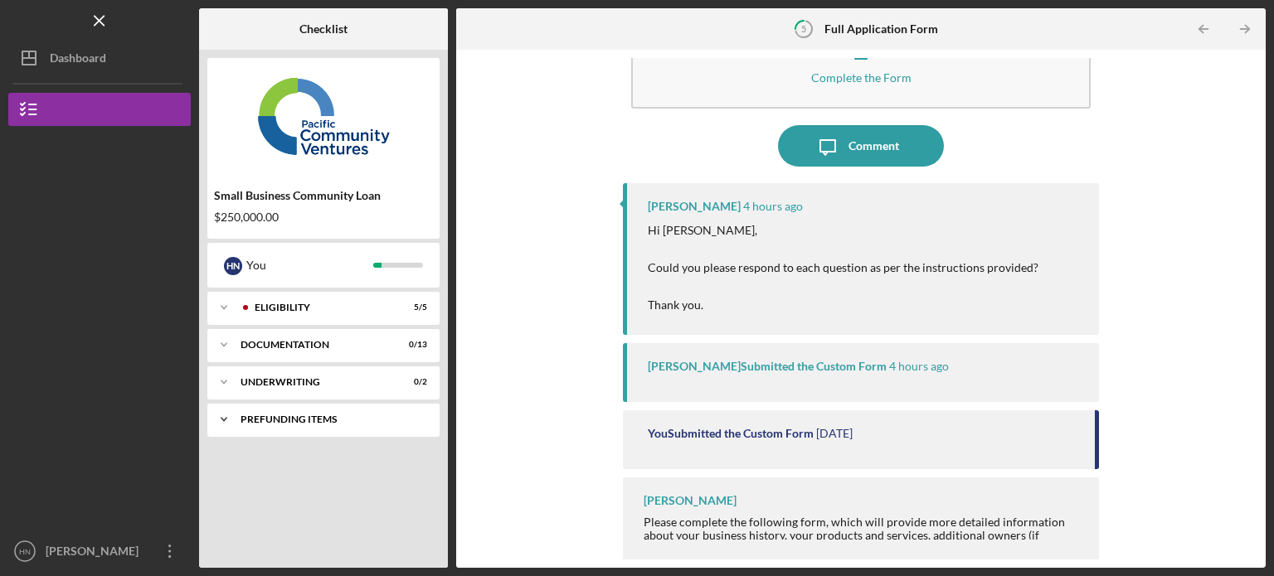
click at [283, 425] on div "Icon/Expander Prefunding Items 0 / 10" at bounding box center [323, 419] width 232 height 33
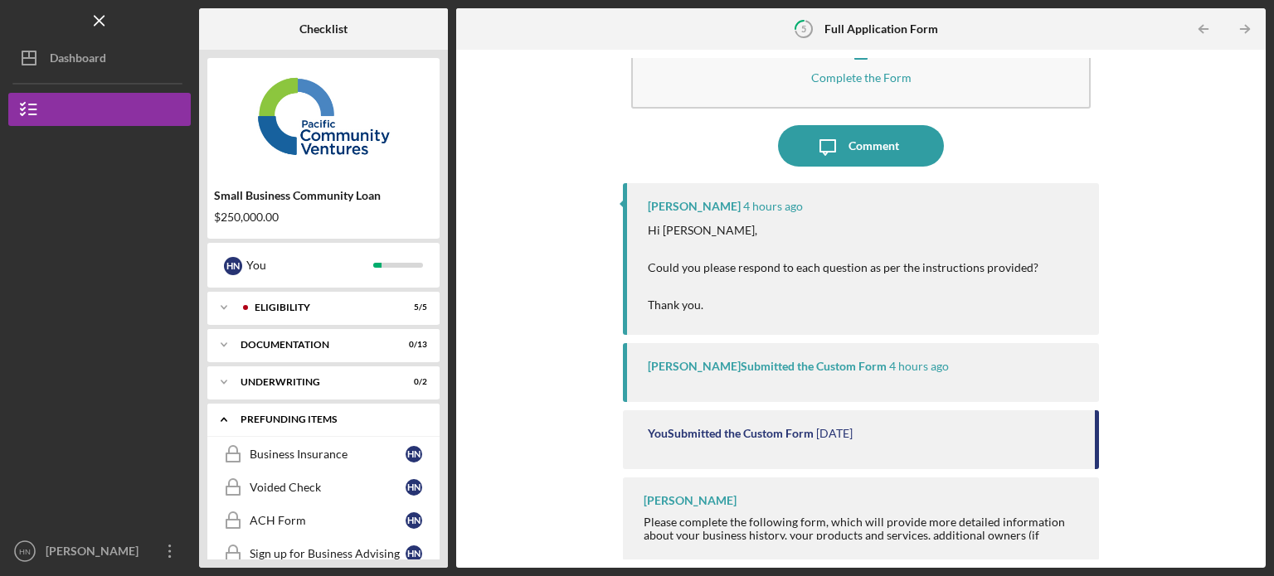
click at [221, 418] on icon "Icon/Expander" at bounding box center [223, 419] width 33 height 33
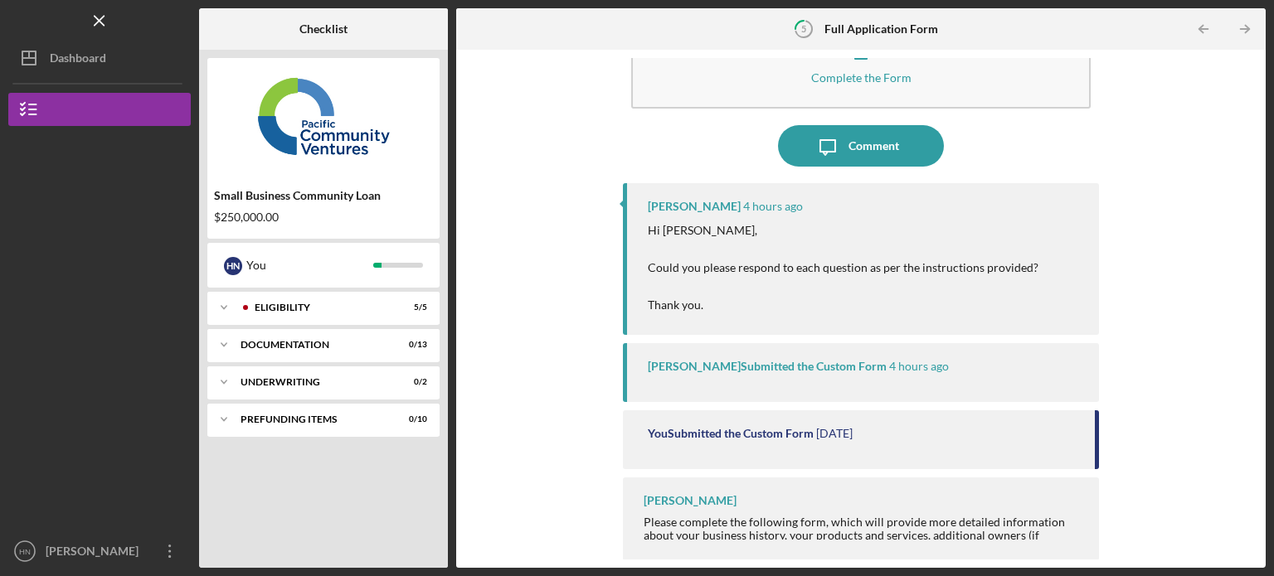
click at [381, 245] on div "H N You" at bounding box center [323, 265] width 232 height 45
